Goal: Task Accomplishment & Management: Understand process/instructions

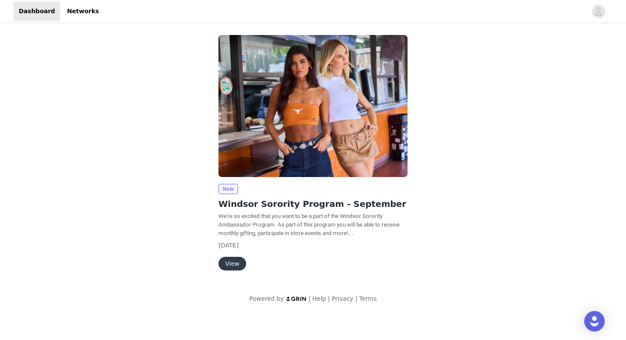
click at [233, 264] on button "View" at bounding box center [233, 264] width 28 height 14
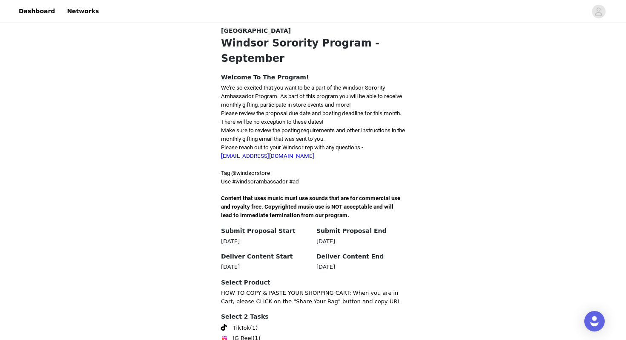
scroll to position [223, 0]
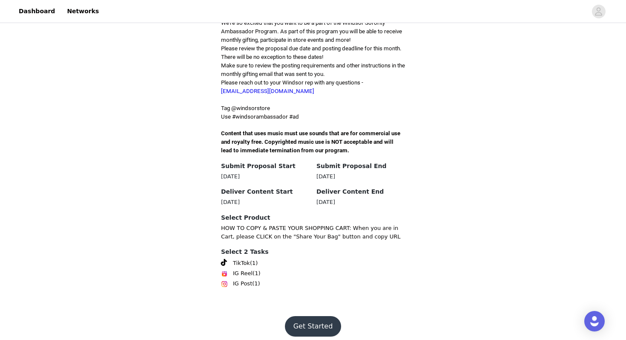
click at [306, 316] on button "Get Started" at bounding box center [313, 326] width 57 height 20
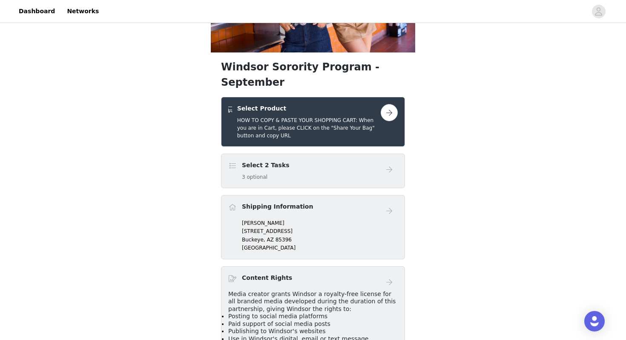
scroll to position [110, 0]
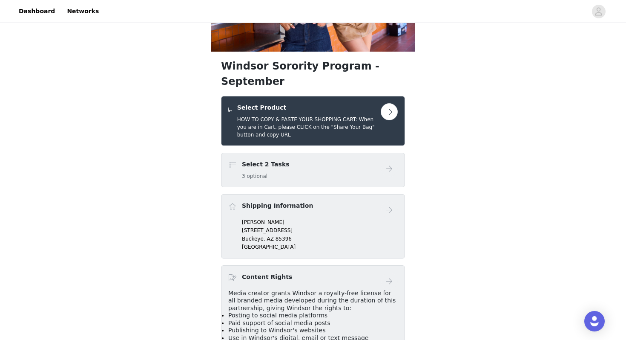
click at [285, 160] on div "Select 2 Tasks 3 optional" at bounding box center [304, 170] width 153 height 20
click at [397, 160] on link at bounding box center [389, 168] width 17 height 17
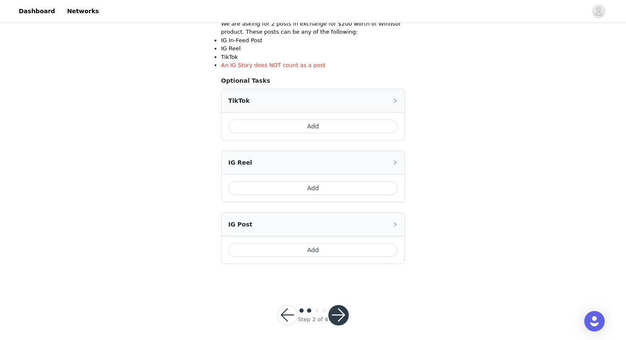
scroll to position [171, 0]
click at [277, 130] on button "Add" at bounding box center [313, 125] width 170 height 14
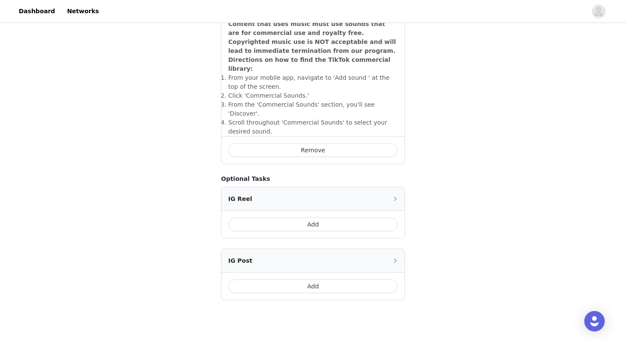
scroll to position [297, 0]
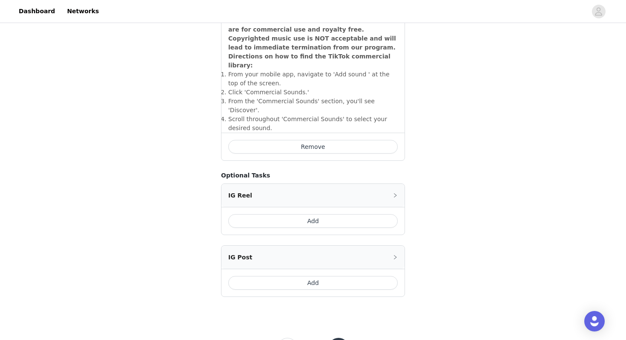
click at [266, 276] on button "Add" at bounding box center [313, 283] width 170 height 14
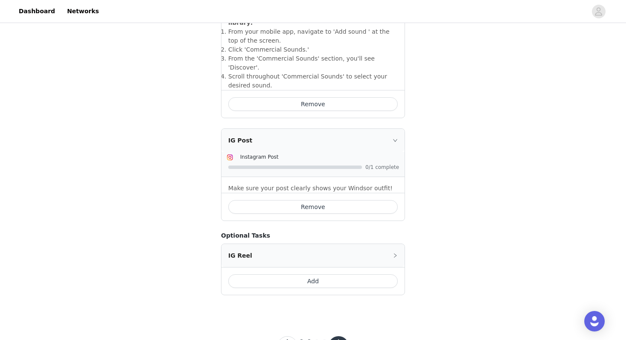
scroll to position [359, 0]
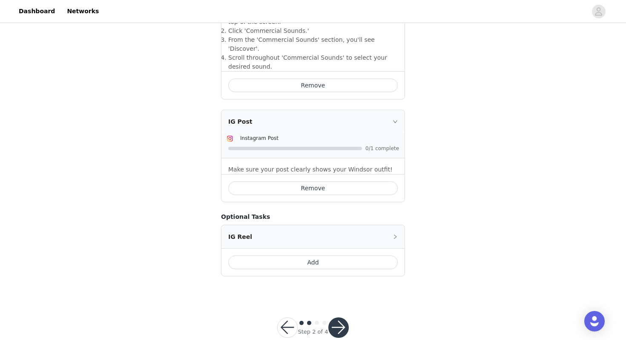
click at [340, 317] on button "button" at bounding box center [339, 327] width 20 height 20
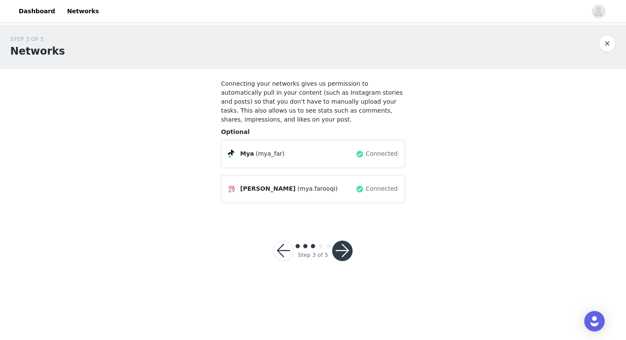
click at [340, 249] on button "button" at bounding box center [342, 250] width 20 height 20
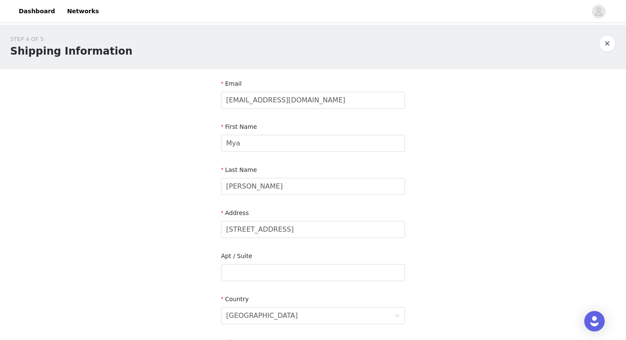
click at [611, 41] on button "button" at bounding box center [607, 43] width 17 height 17
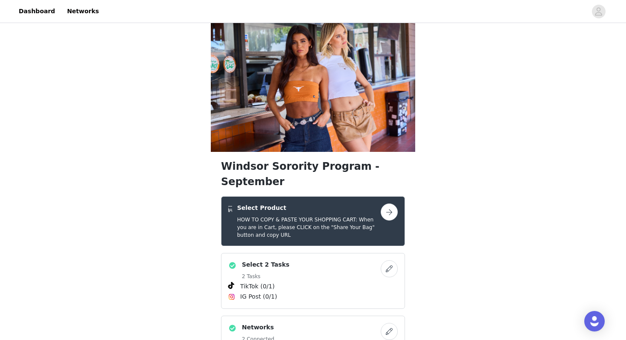
scroll to position [10, 0]
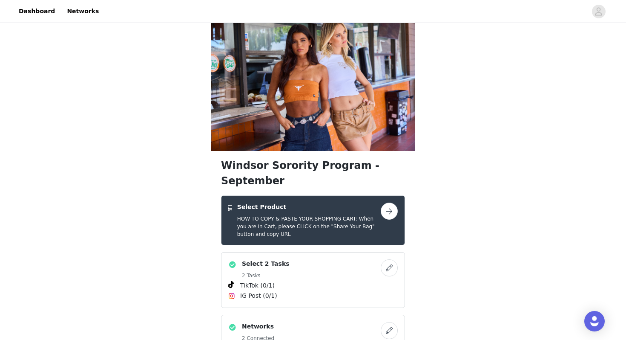
click at [395, 202] on button "button" at bounding box center [389, 210] width 17 height 17
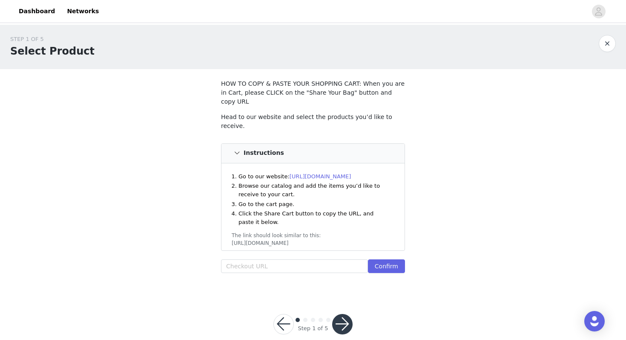
scroll to position [5, 0]
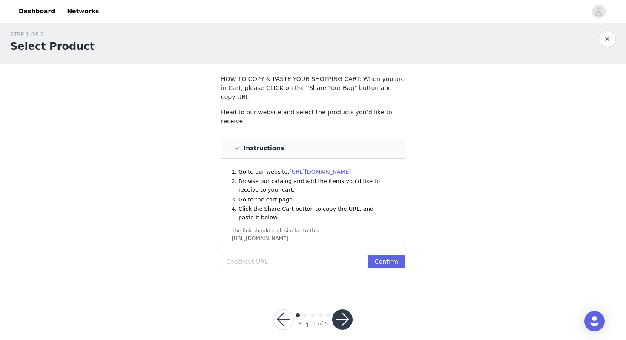
click at [312, 168] on link "[URL][DOMAIN_NAME]" at bounding box center [321, 171] width 62 height 6
